Goal: Find specific page/section

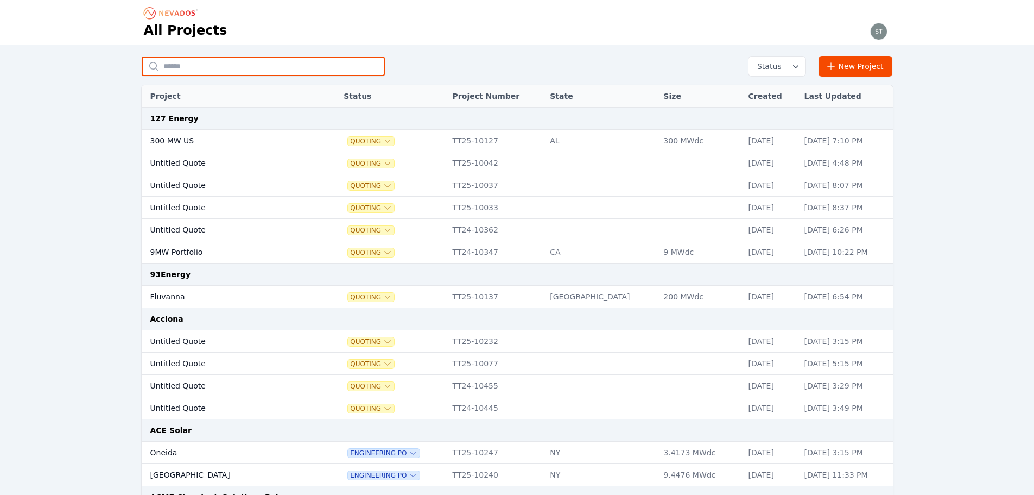
click at [292, 61] on input "text" at bounding box center [263, 66] width 243 height 20
type input "*********"
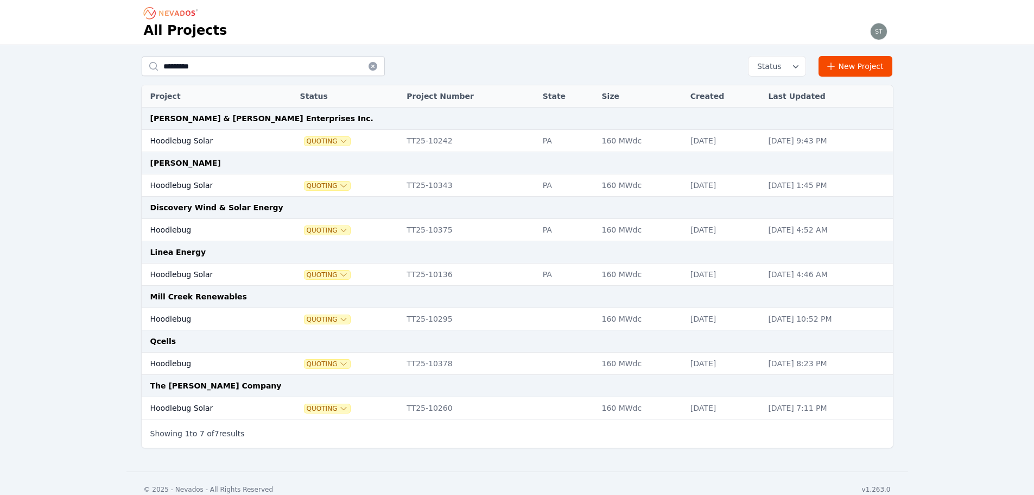
click at [214, 273] on td "Hoodlebug Solar" at bounding box center [209, 274] width 134 height 22
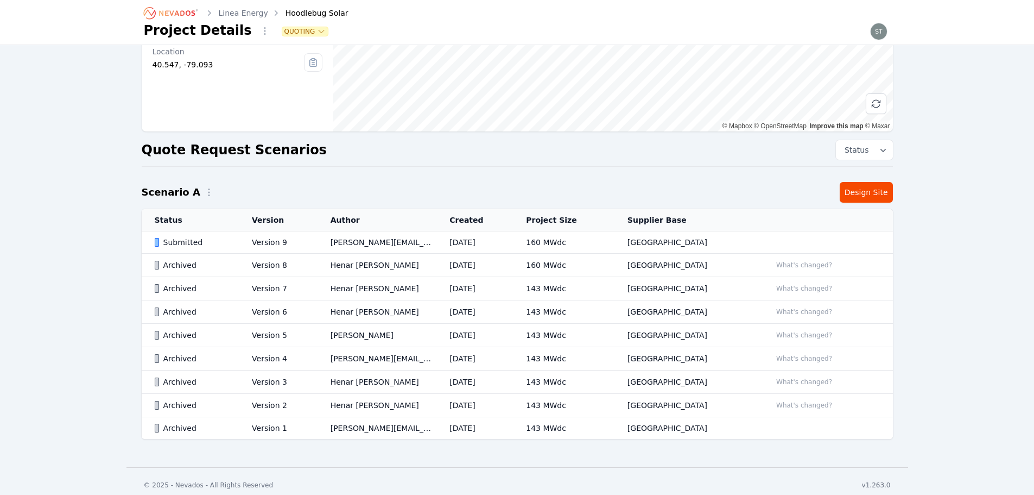
scroll to position [149, 0]
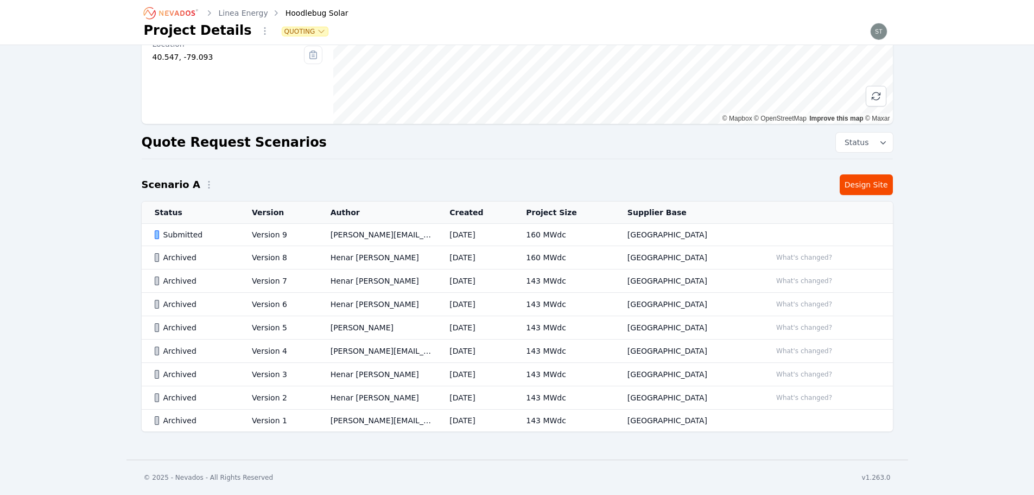
click at [349, 238] on td "[PERSON_NAME][EMAIL_ADDRESS][PERSON_NAME][DOMAIN_NAME]" at bounding box center [377, 235] width 119 height 22
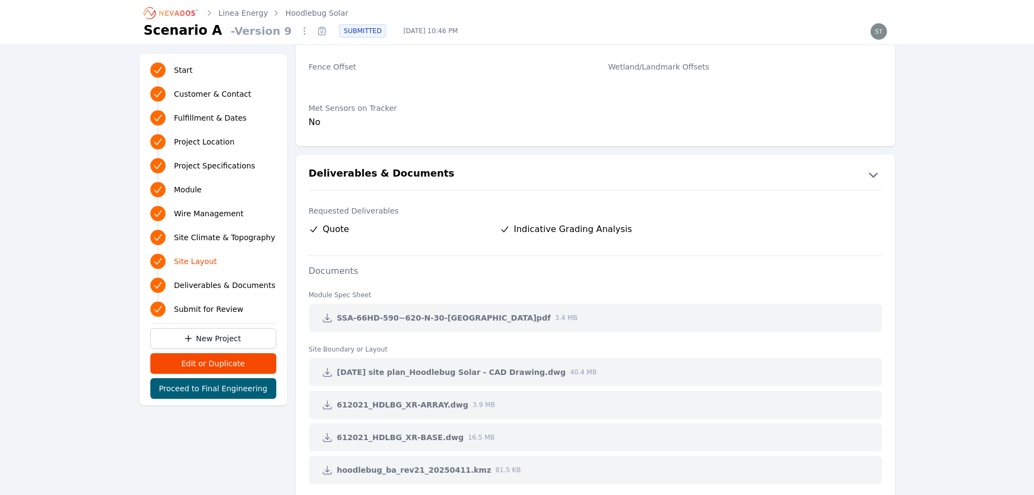
scroll to position [2118, 0]
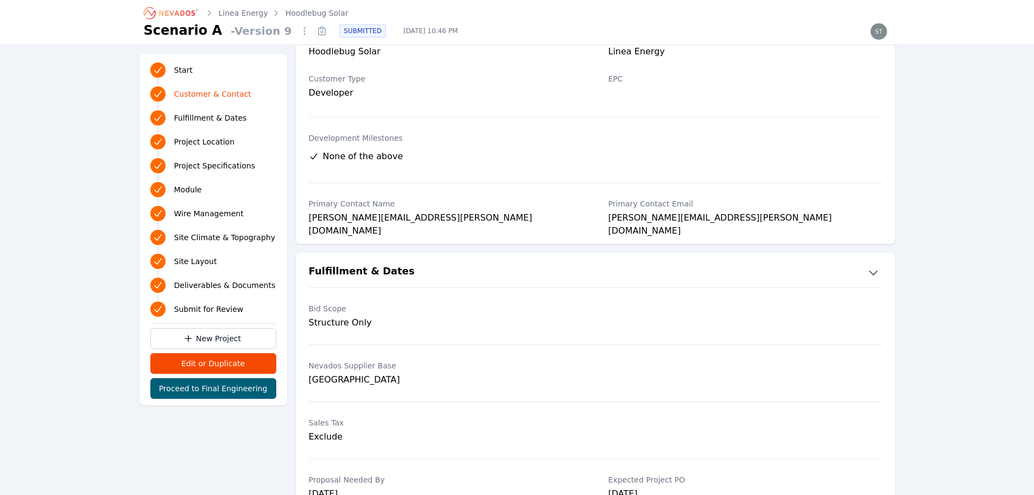
scroll to position [0, 0]
